Goal: Task Accomplishment & Management: Complete application form

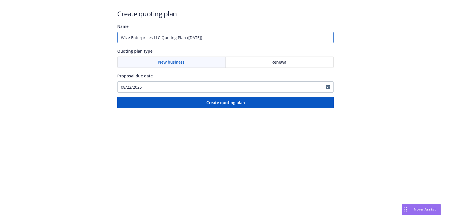
click at [156, 39] on input "Wize Enterprises LLC Quoting Plan ([DATE])" at bounding box center [225, 37] width 216 height 11
type input "[DATE]"
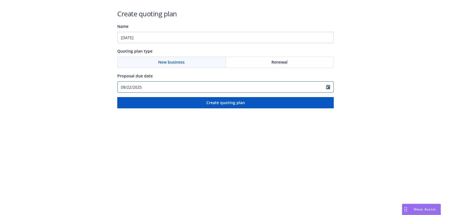
click at [148, 84] on input "08/22/2025" at bounding box center [221, 87] width 208 height 11
paste input "9/01"
type input "[DATE]"
select select "8"
type input "[DATE]"
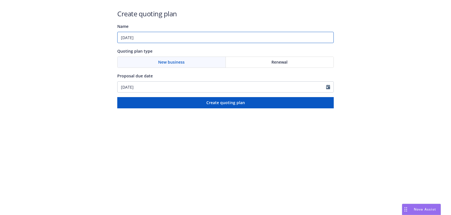
click at [162, 33] on input "[DATE]" at bounding box center [225, 37] width 216 height 11
click at [165, 34] on input "[DATE]" at bounding box center [225, 37] width 216 height 11
click at [165, 36] on input "[DATE]" at bounding box center [225, 37] width 216 height 11
paste input "Media Liability"
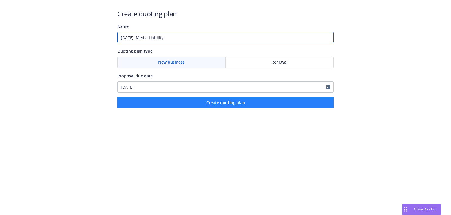
type input "[DATE]: Media Liability"
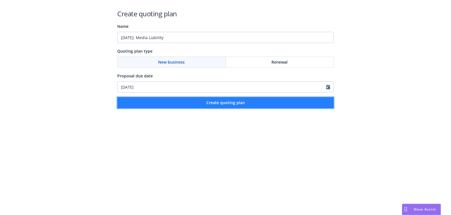
click at [196, 105] on button "Create quoting plan" at bounding box center [225, 102] width 216 height 11
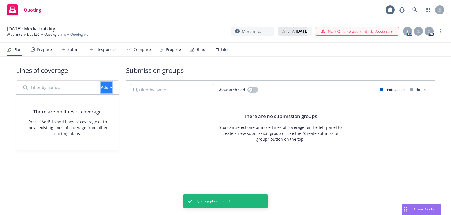
click at [101, 83] on div "Add" at bounding box center [106, 87] width 11 height 11
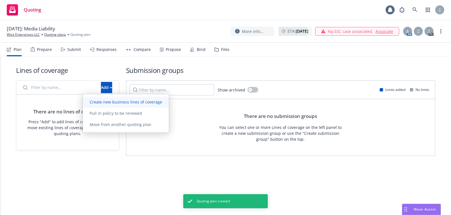
click at [115, 97] on link "Create new business lines of coverage" at bounding box center [126, 102] width 86 height 11
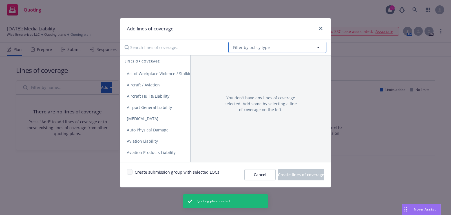
click at [265, 50] on span "Filter by policy type" at bounding box center [251, 48] width 37 height 6
type input "e"
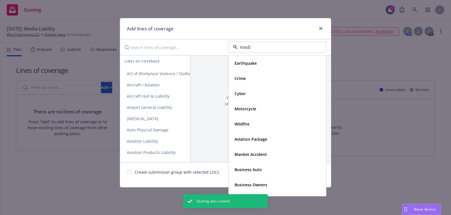
type input "media"
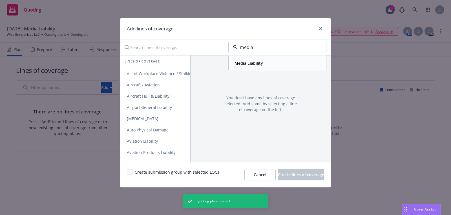
click at [266, 64] on div "Media Liability" at bounding box center [277, 63] width 90 height 8
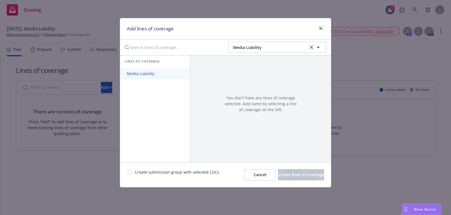
click at [152, 74] on span "Media Liability" at bounding box center [140, 73] width 41 height 5
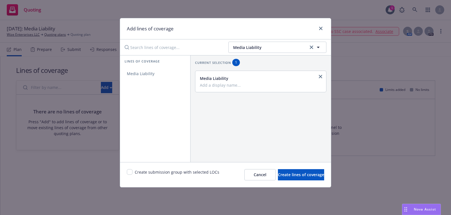
click at [132, 171] on div "Create submission group with selected LOCs" at bounding box center [173, 174] width 92 height 11
click at [129, 171] on input "checkbox" at bounding box center [130, 172] width 6 height 6
checkbox input "true"
click at [278, 176] on span "Create lines of coverage" at bounding box center [301, 174] width 46 height 5
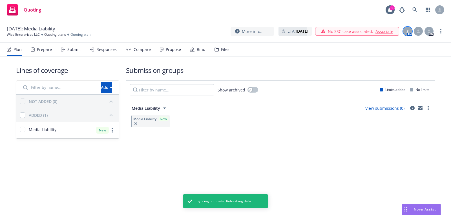
click at [407, 32] on span "S" at bounding box center [407, 31] width 2 height 6
click at [148, 36] on div "09/01/2025: Media Liability Wize Enterprises LLC Quoting plans Quoting plan Mor…" at bounding box center [225, 31] width 437 height 12
click at [429, 33] on icon at bounding box center [428, 32] width 3 height 1
click at [195, 27] on div "09/01/2025: Media Liability Wize Enterprises LLC Quoting plans Quoting plan Mor…" at bounding box center [225, 31] width 437 height 12
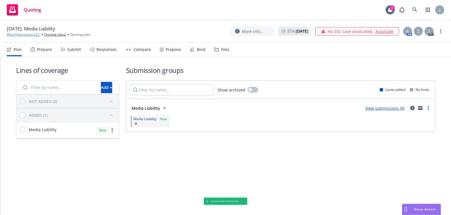
click at [35, 36] on link "Wize Enterprises LLC" at bounding box center [23, 34] width 33 height 5
